Goal: Task Accomplishment & Management: Use online tool/utility

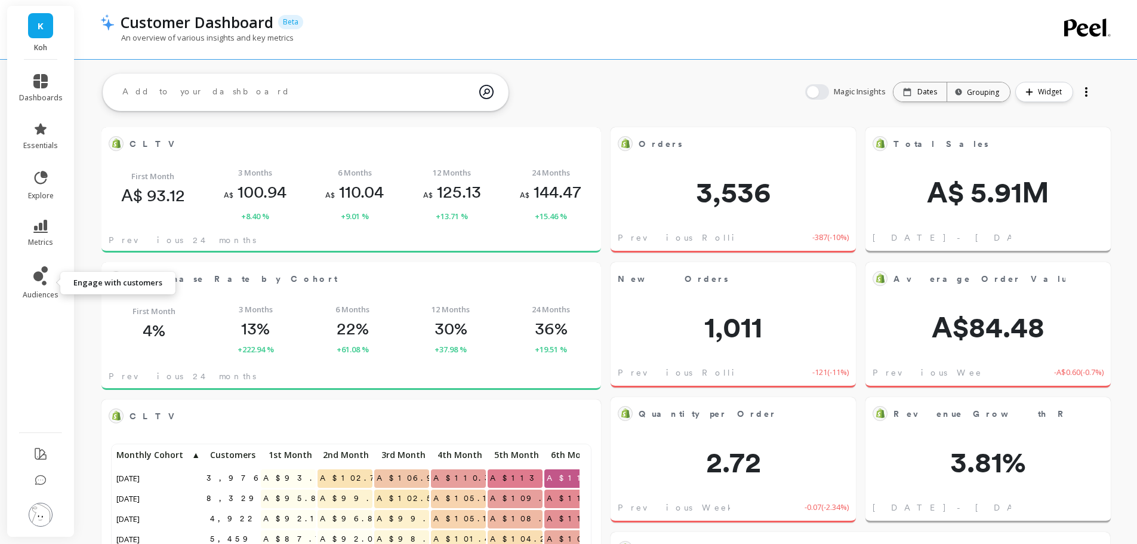
click at [50, 279] on link "audiences" at bounding box center [41, 282] width 44 height 33
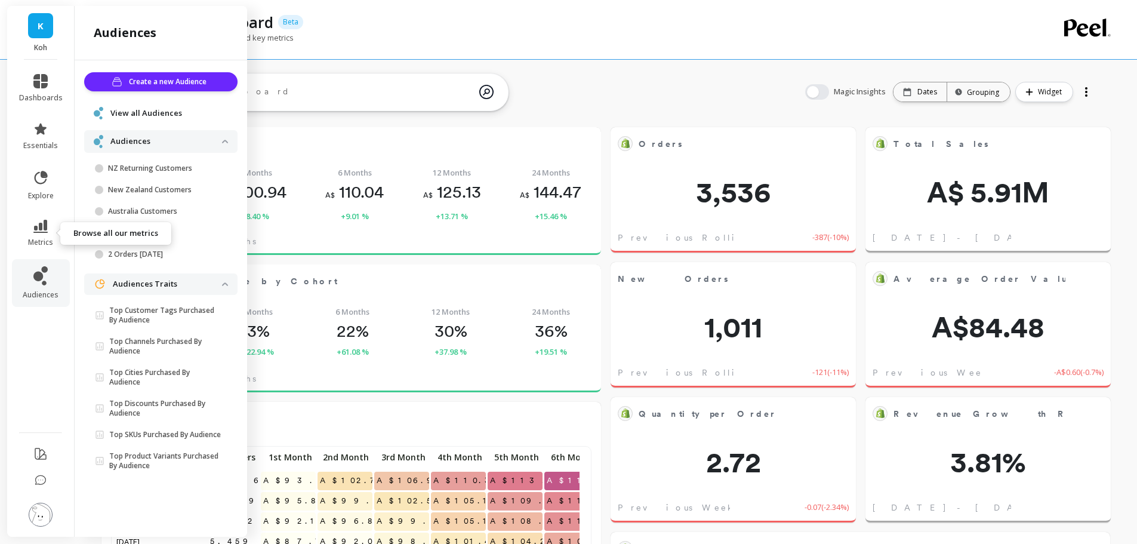
click at [39, 229] on icon at bounding box center [40, 226] width 14 height 13
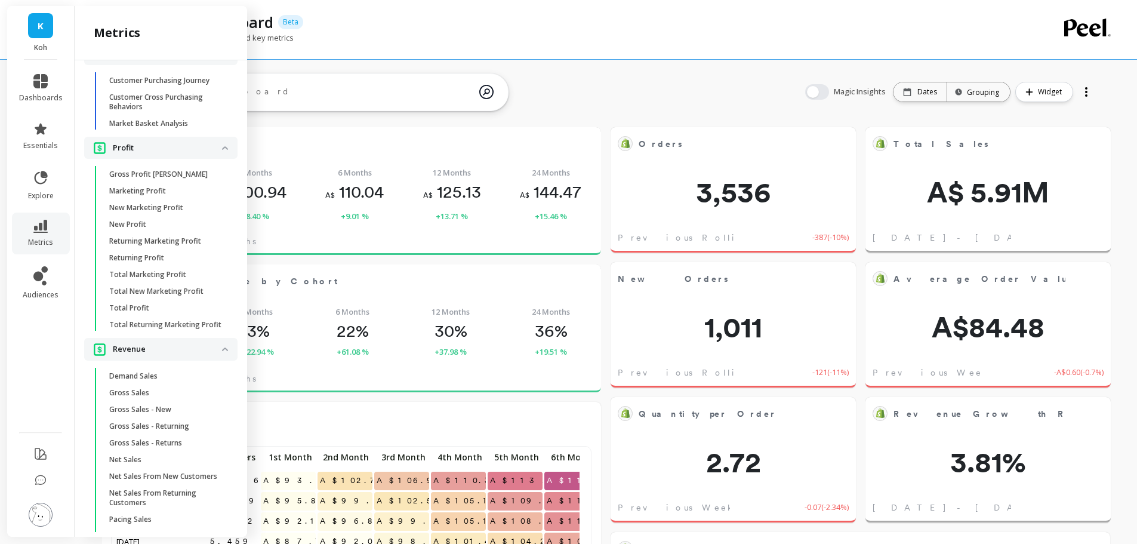
scroll to position [2156, 0]
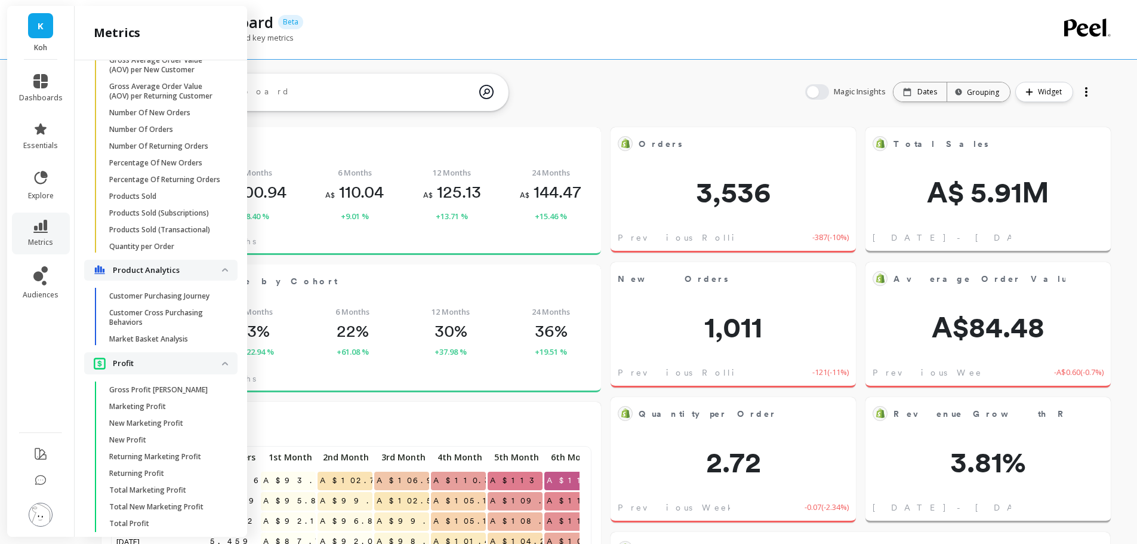
click at [157, 344] on p "Market Basket Analysis" at bounding box center [148, 339] width 79 height 10
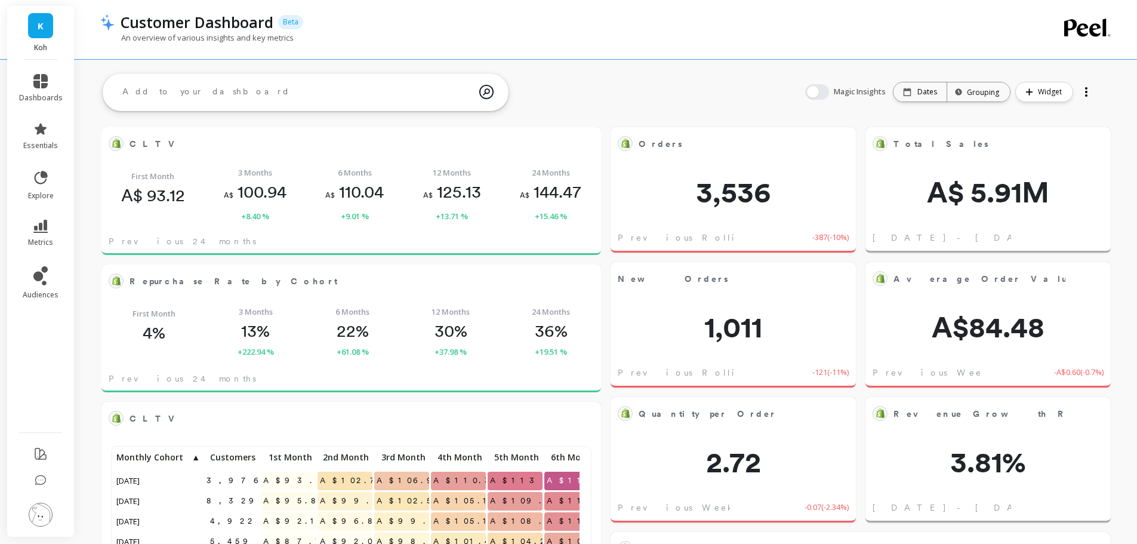
scroll to position [0, 0]
